Goal: Task Accomplishment & Management: Manage account settings

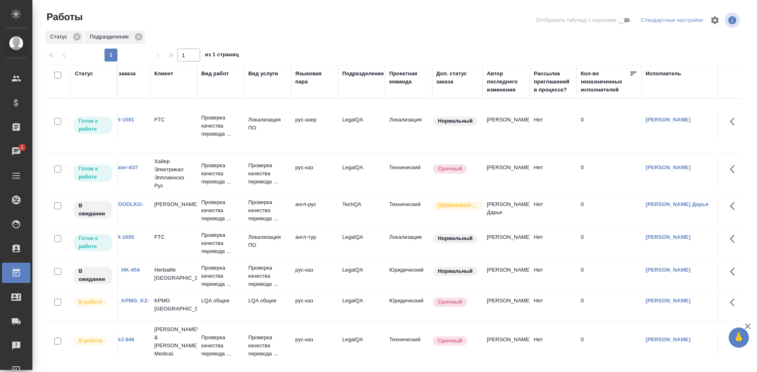
scroll to position [0, 12]
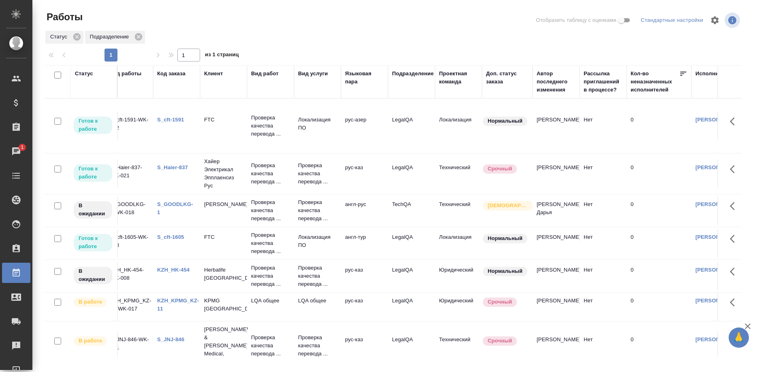
click at [171, 120] on link "S_cft-1591" at bounding box center [170, 120] width 27 height 6
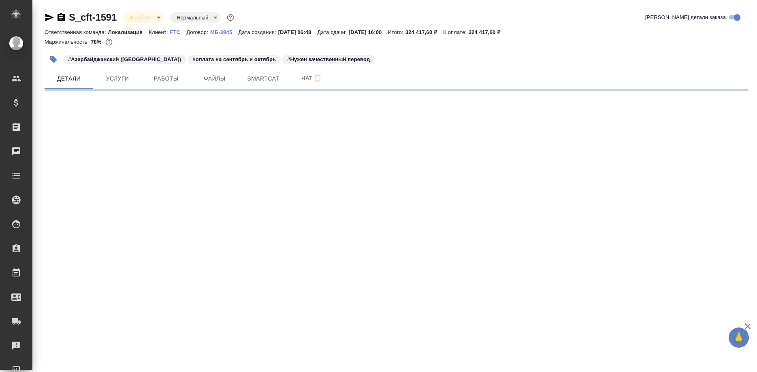
select select "RU"
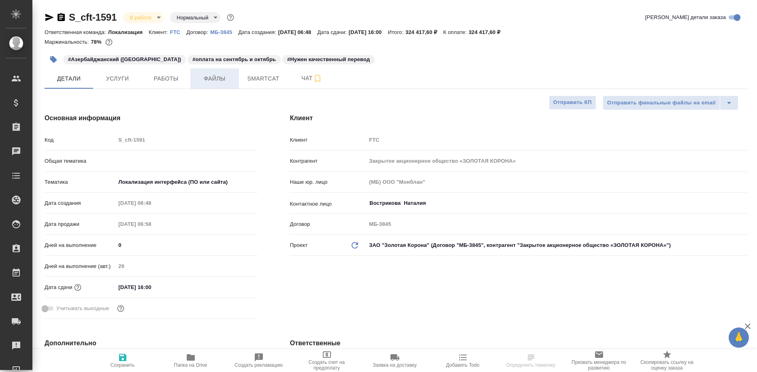
type textarea "x"
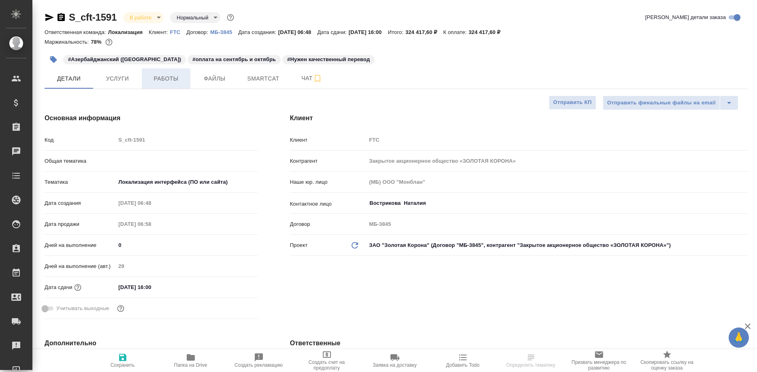
type textarea "x"
click at [170, 74] on button "Работы" at bounding box center [166, 78] width 49 height 20
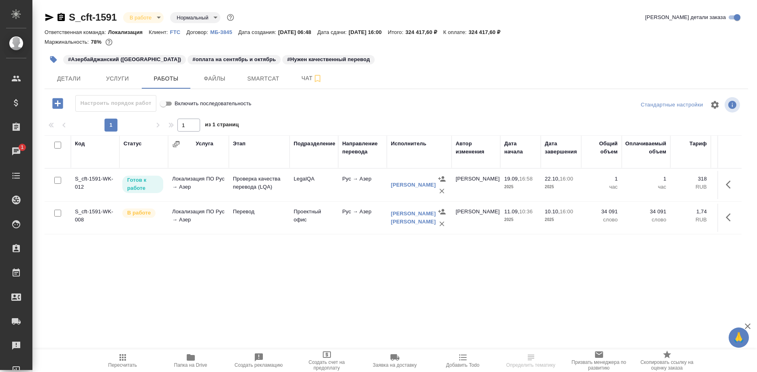
click at [132, 359] on span "Пересчитать" at bounding box center [123, 360] width 58 height 15
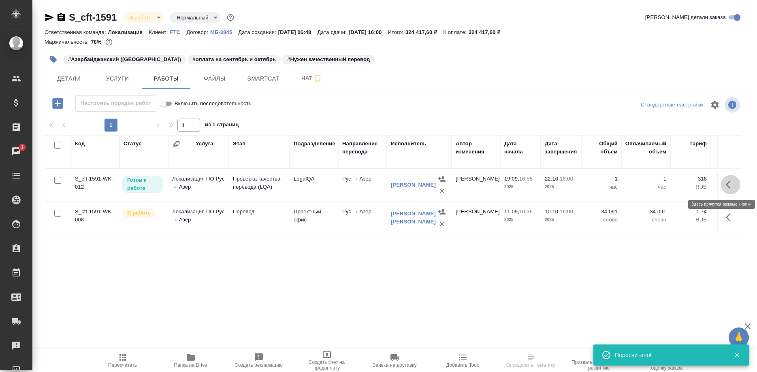
click at [726, 182] on icon "button" at bounding box center [731, 185] width 10 height 10
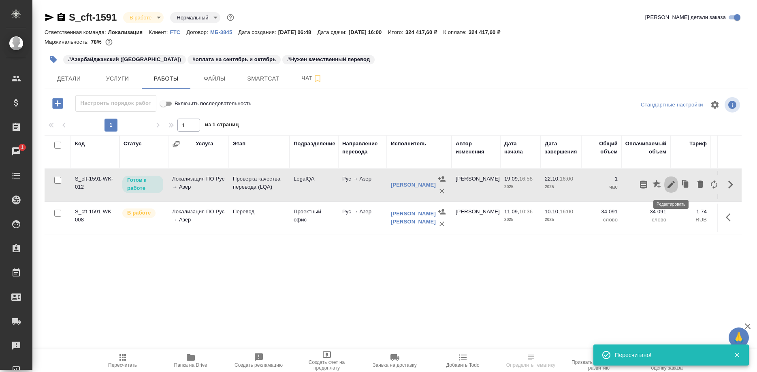
click at [668, 183] on icon "button" at bounding box center [671, 185] width 10 height 10
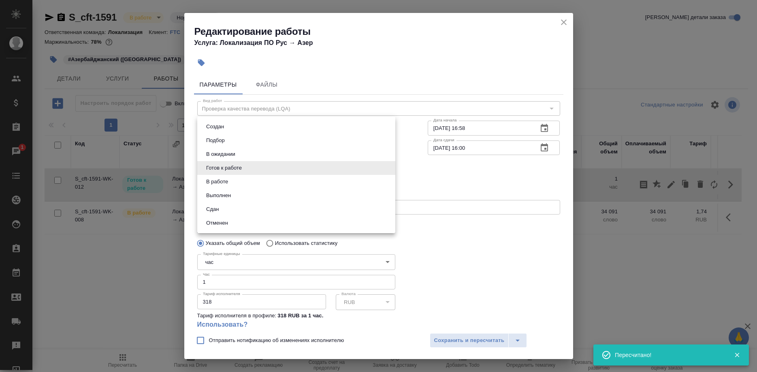
click at [239, 168] on body "🙏 .cls-1 fill:#fff; AWATERA Shirina Sabina Клиенты Спецификации Заказы 1 Чаты T…" at bounding box center [378, 186] width 757 height 372
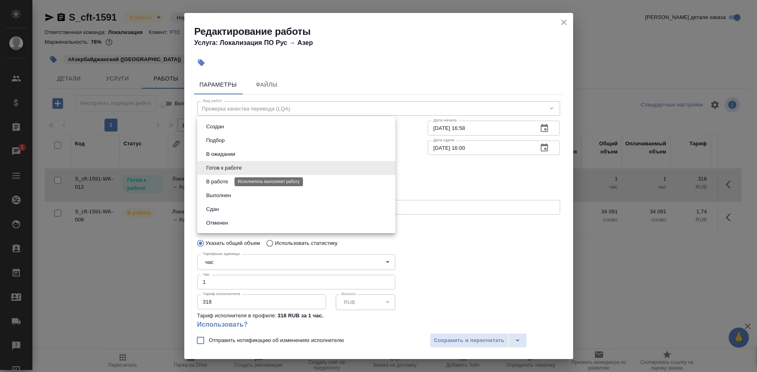
click at [214, 183] on button "В работе" at bounding box center [217, 181] width 27 height 9
type input "inProgress"
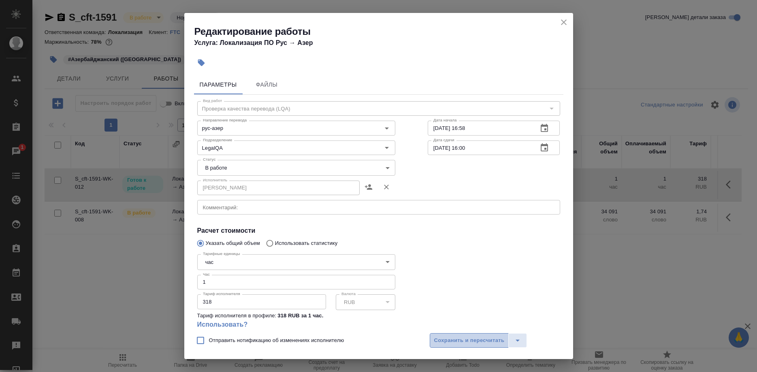
click at [447, 341] on span "Сохранить и пересчитать" at bounding box center [469, 340] width 70 height 9
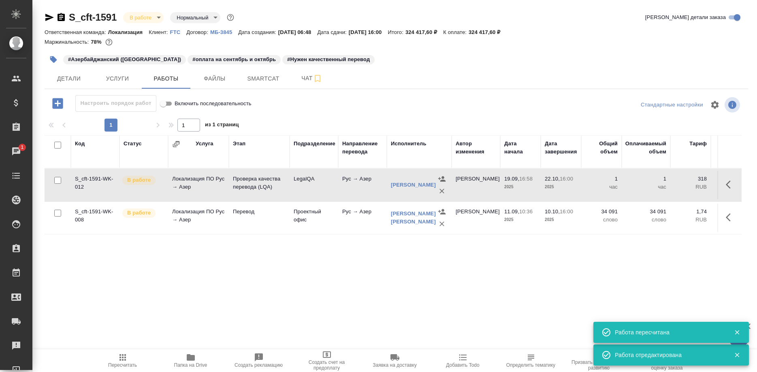
click at [512, 268] on div "Код Статус Услуга Этап Подразделение Направление перевода Исполнитель Автор изм…" at bounding box center [393, 226] width 697 height 182
click at [258, 78] on span "Smartcat" at bounding box center [263, 79] width 39 height 10
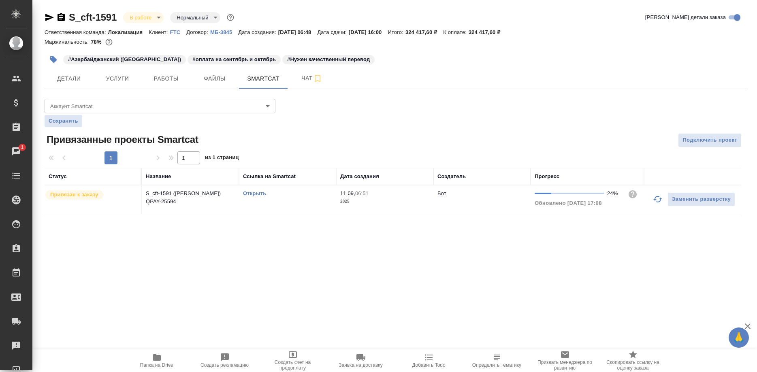
click at [259, 193] on link "Открыть" at bounding box center [254, 193] width 23 height 6
click at [253, 192] on link "Открыть" at bounding box center [254, 193] width 23 height 6
